Goal: Task Accomplishment & Management: Use online tool/utility

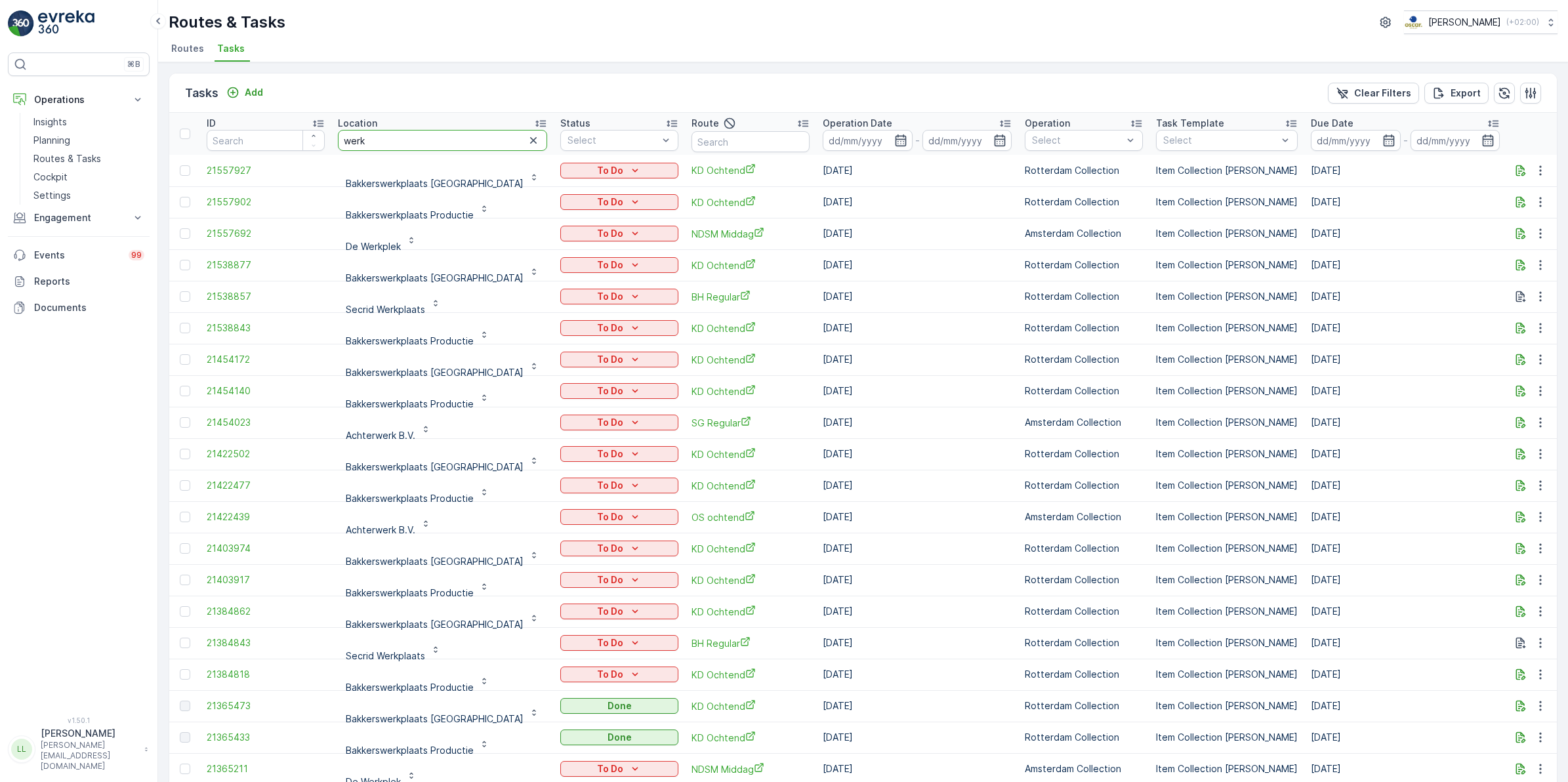
drag, startPoint x: 0, startPoint y: 0, endPoint x: 319, endPoint y: 156, distance: 355.1
type input "roelof"
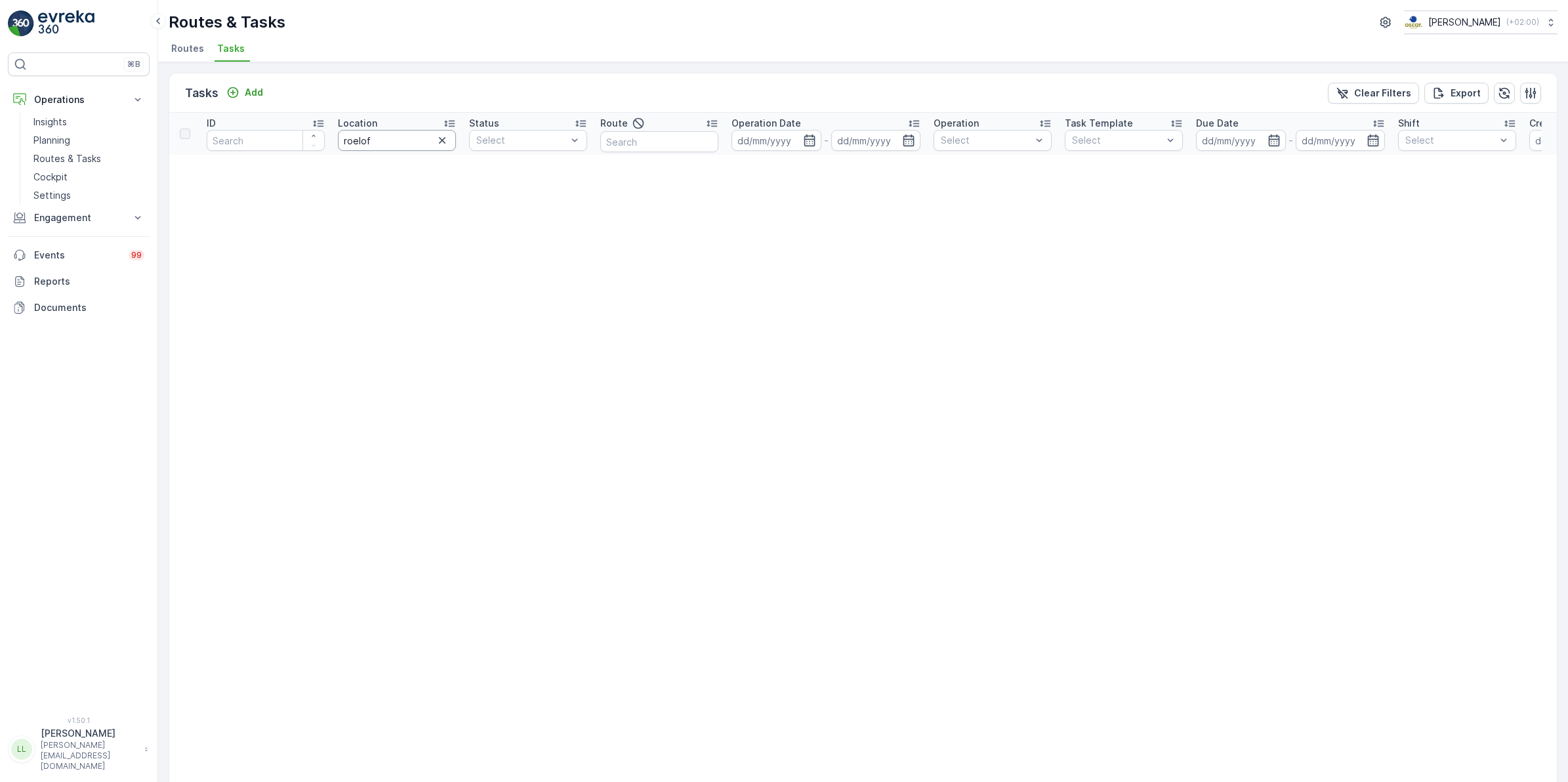
click at [405, 144] on input "roelof" at bounding box center [396, 140] width 118 height 21
type input "r"
type input "kade"
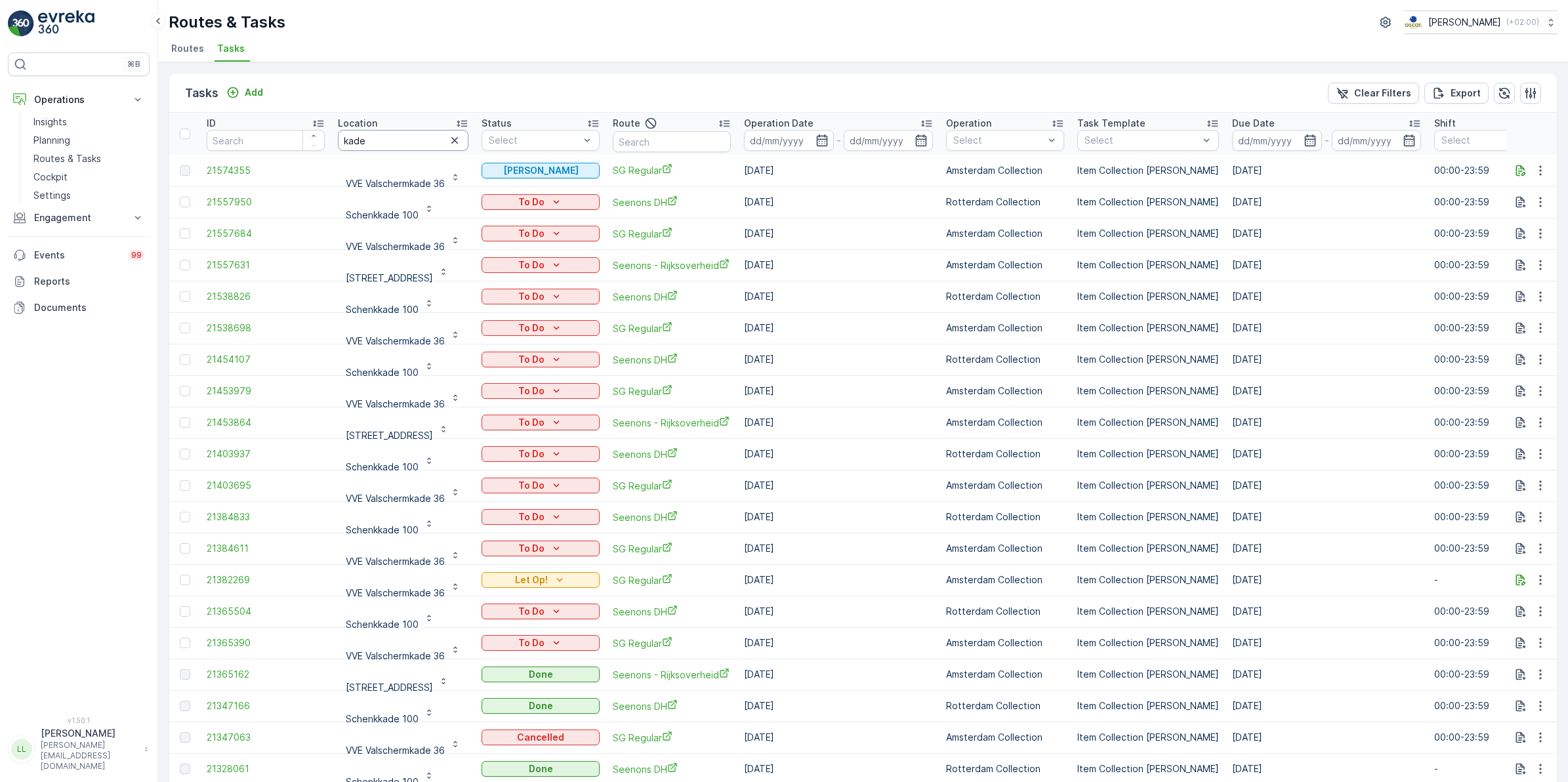
click at [387, 145] on input "kade" at bounding box center [402, 140] width 131 height 21
type input "k"
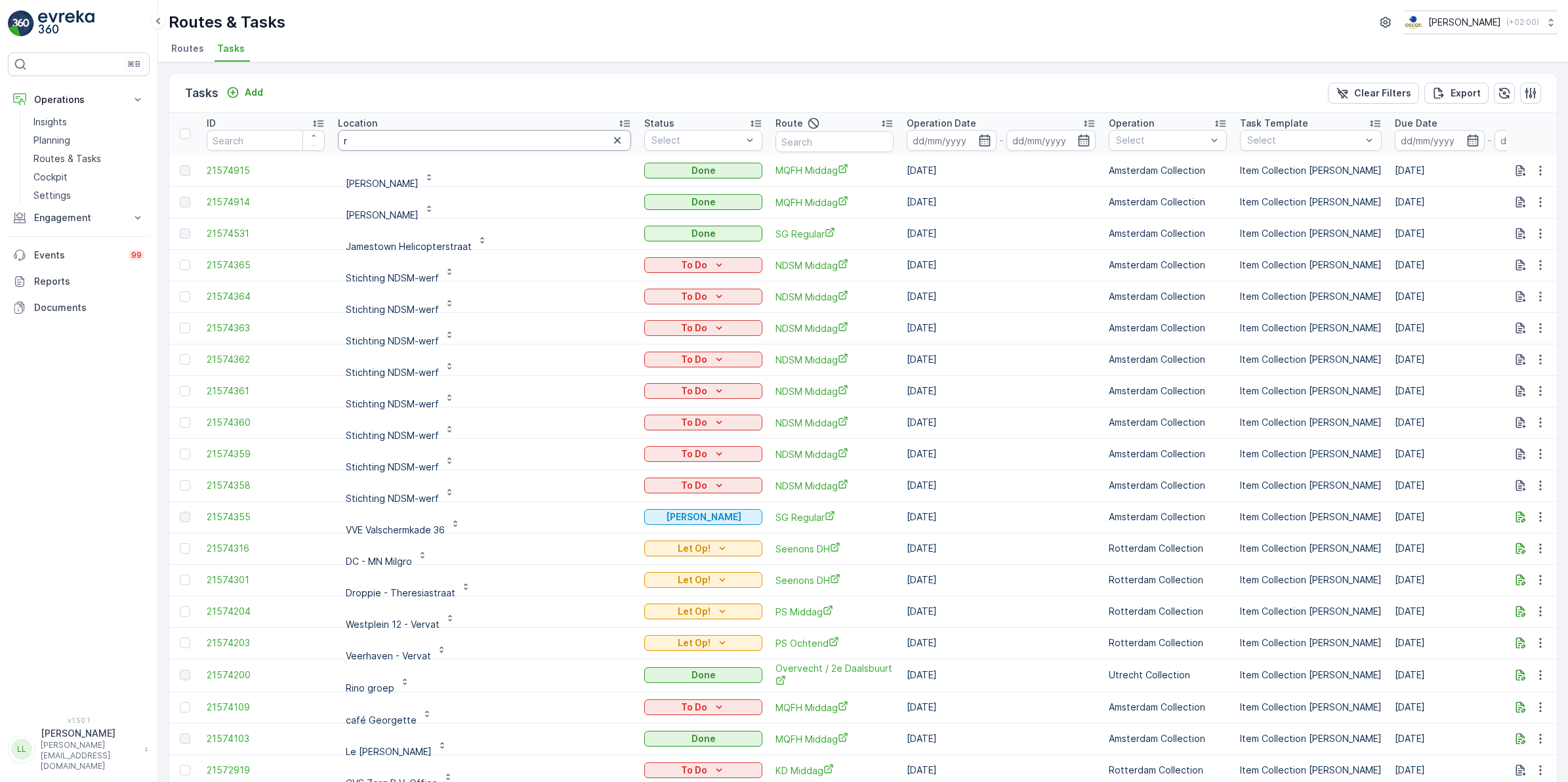
click at [394, 141] on input "r" at bounding box center [484, 140] width 293 height 21
type input "hoef"
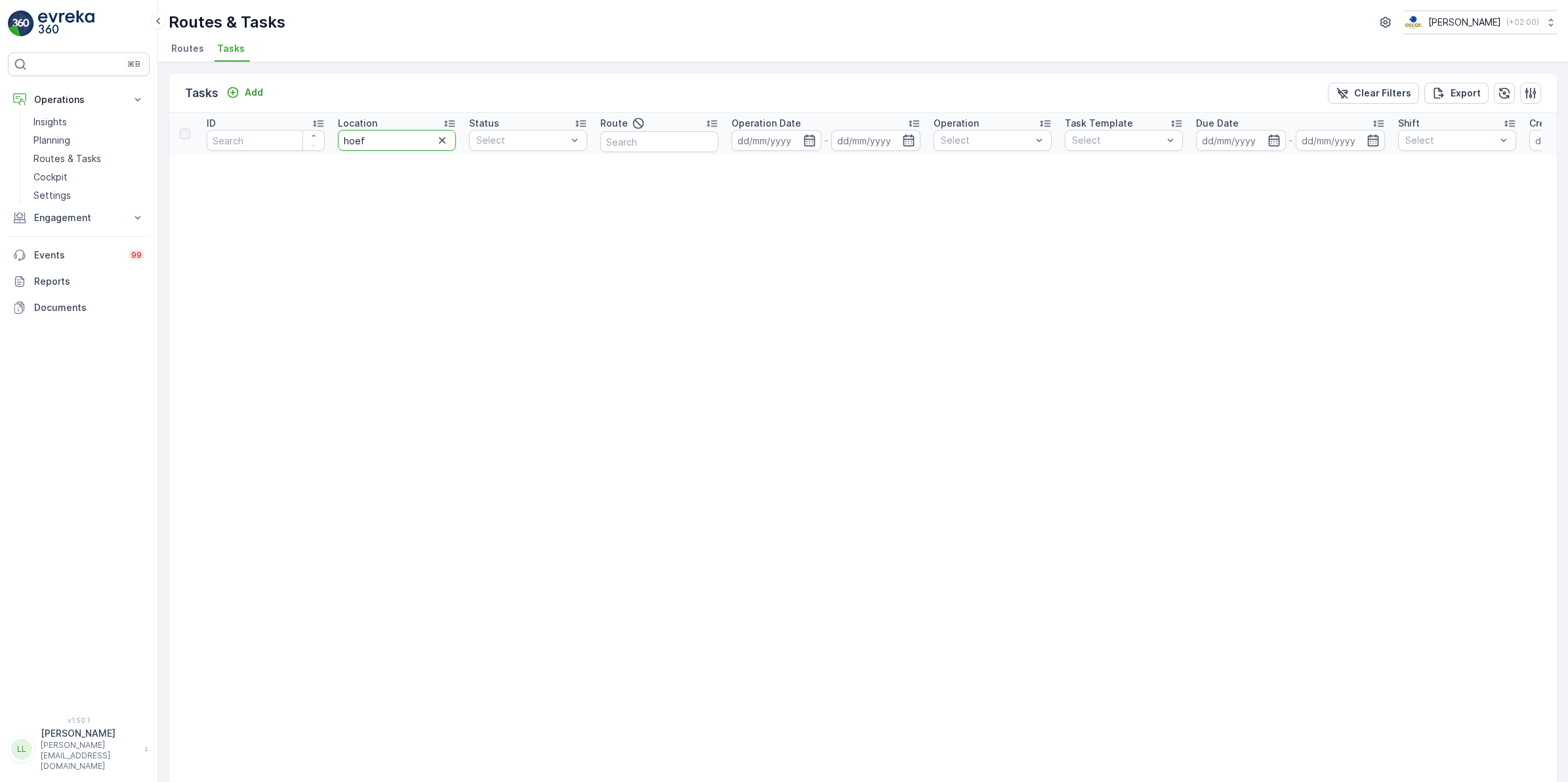
click at [399, 139] on input "hoef" at bounding box center [396, 140] width 118 height 21
type input "hoe"
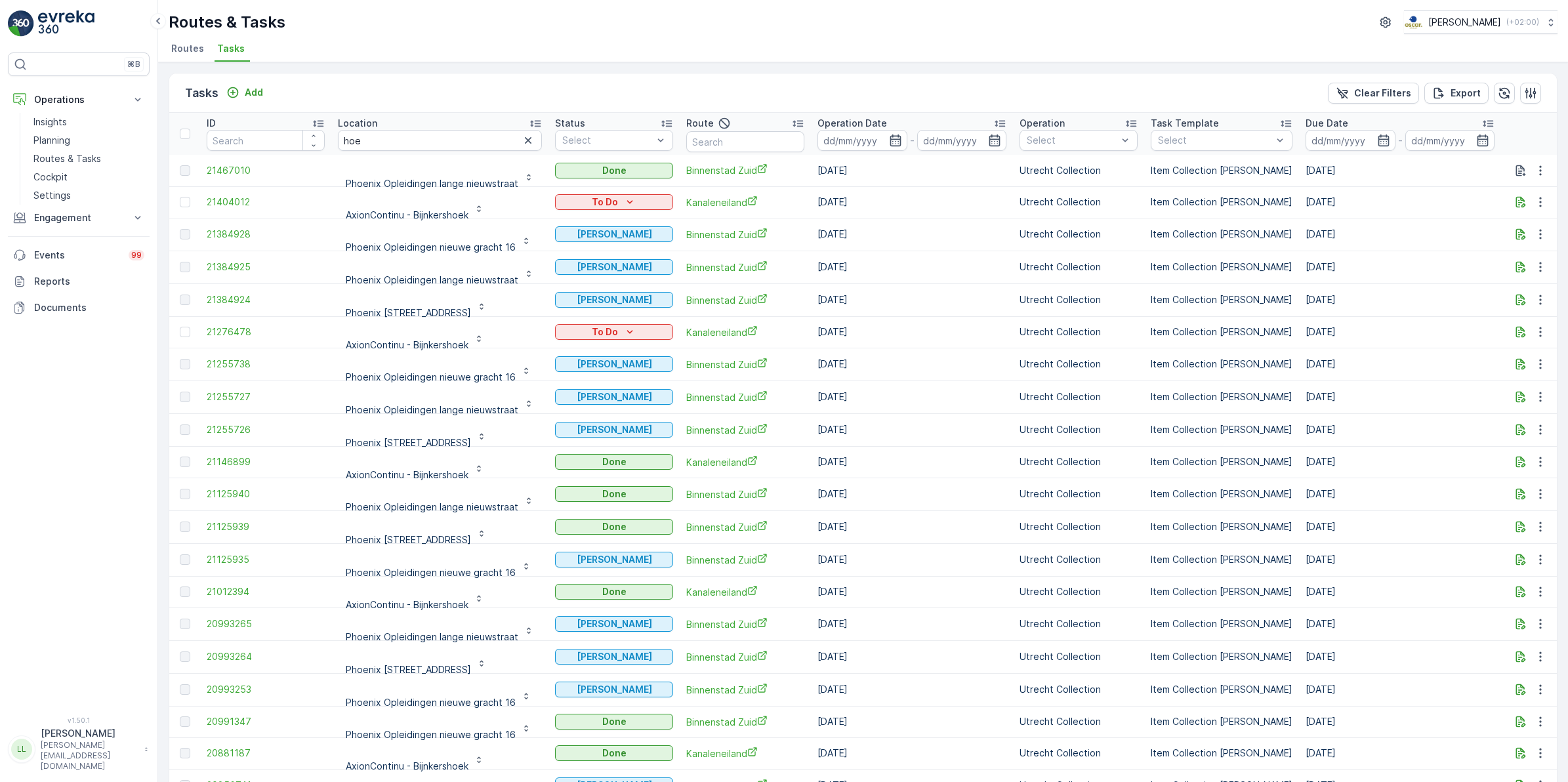
click at [387, 139] on input "hoe" at bounding box center [440, 140] width 204 height 21
click at [260, 87] on p "Add" at bounding box center [254, 92] width 18 height 13
